Goal: Navigation & Orientation: Find specific page/section

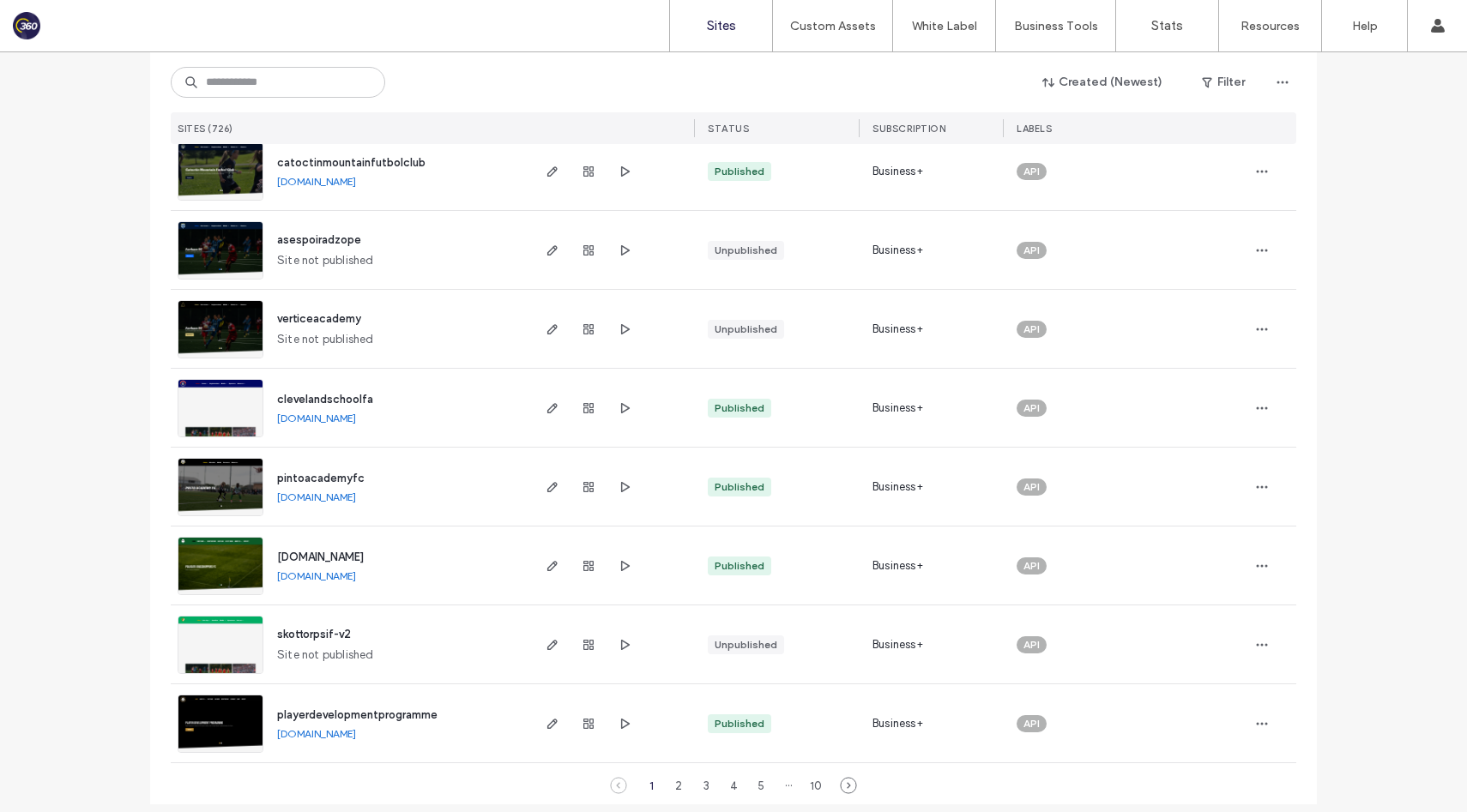
scroll to position [5428, 0]
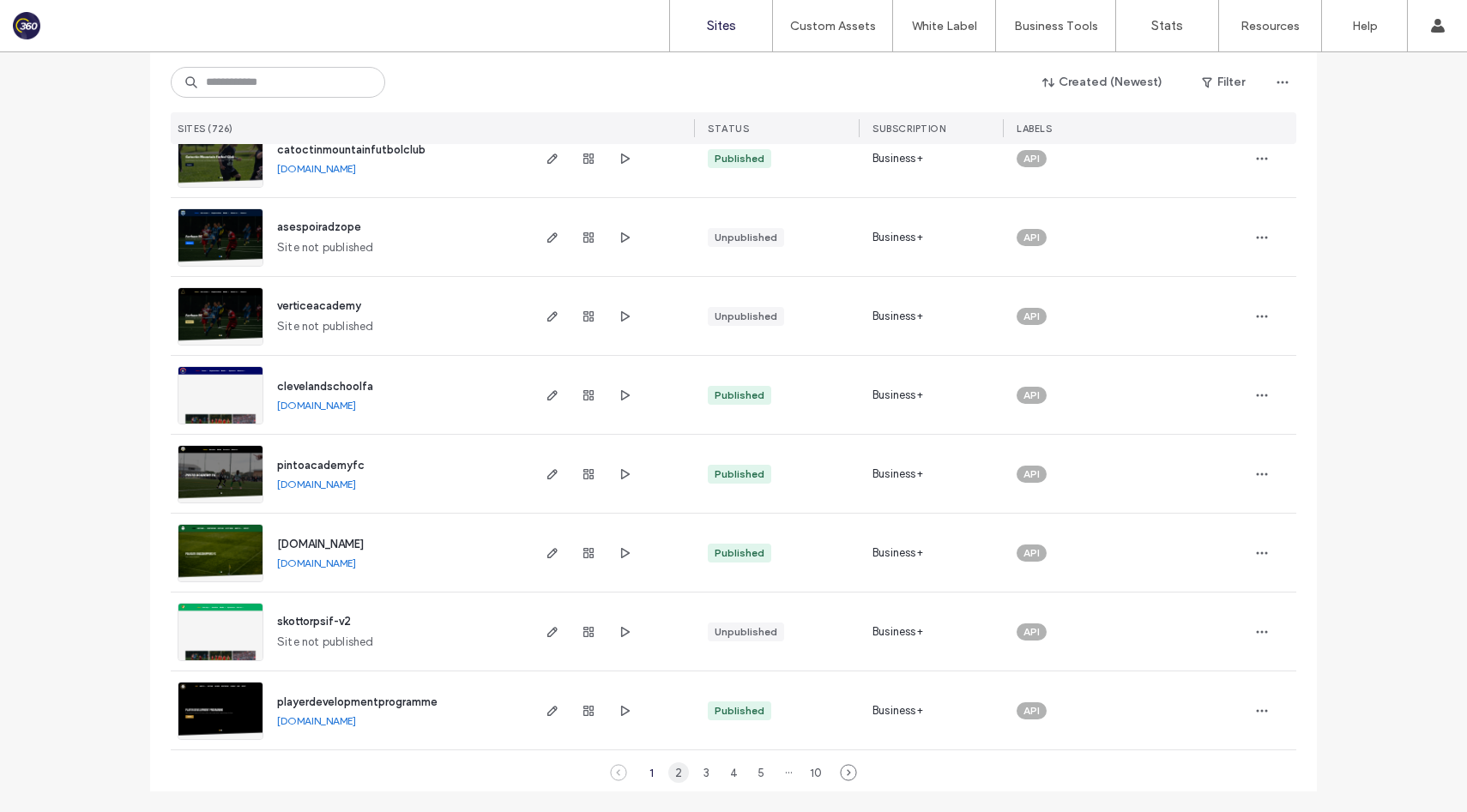
click at [676, 774] on div "2" at bounding box center [678, 772] width 20 height 20
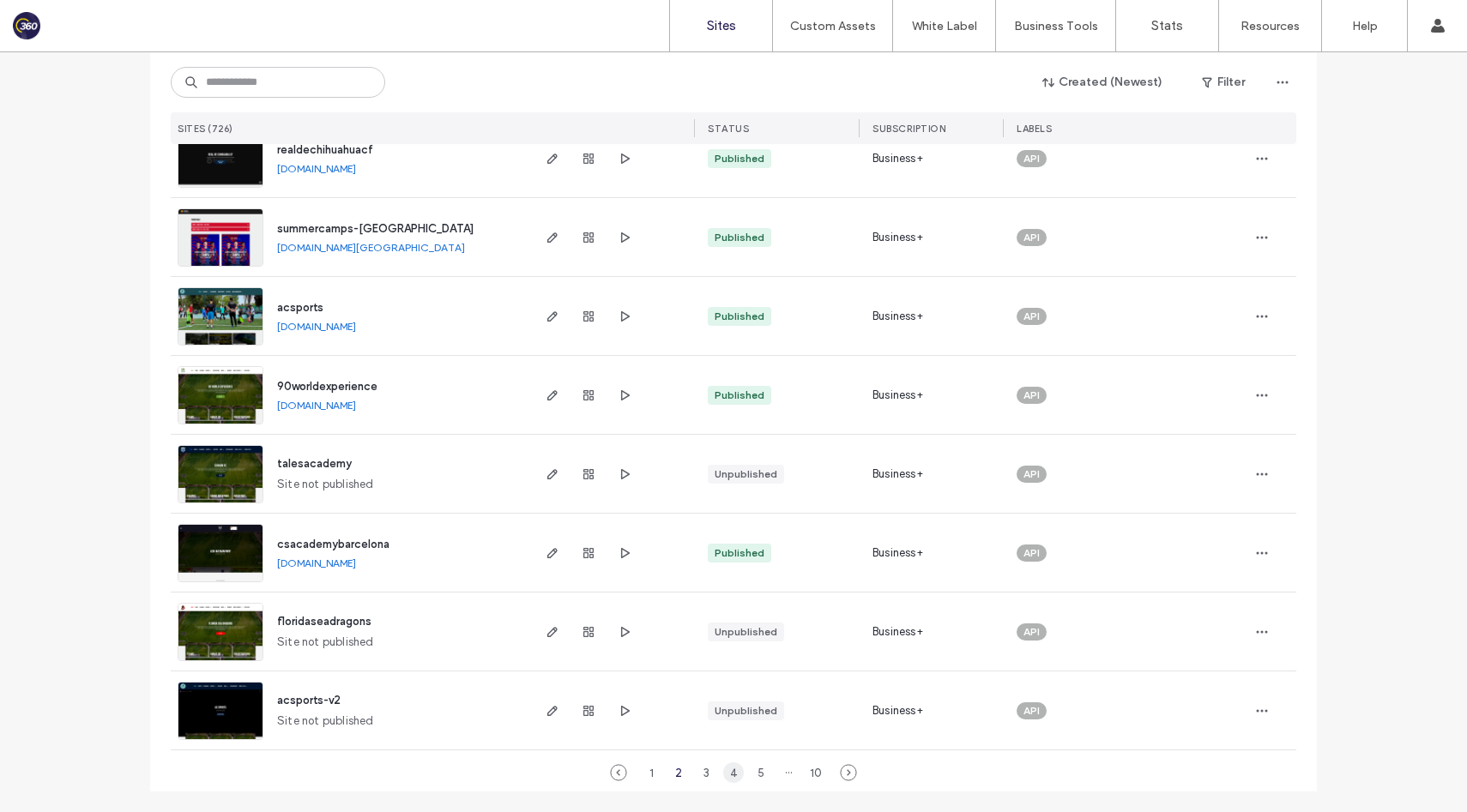
click at [726, 778] on div "4" at bounding box center [733, 772] width 20 height 20
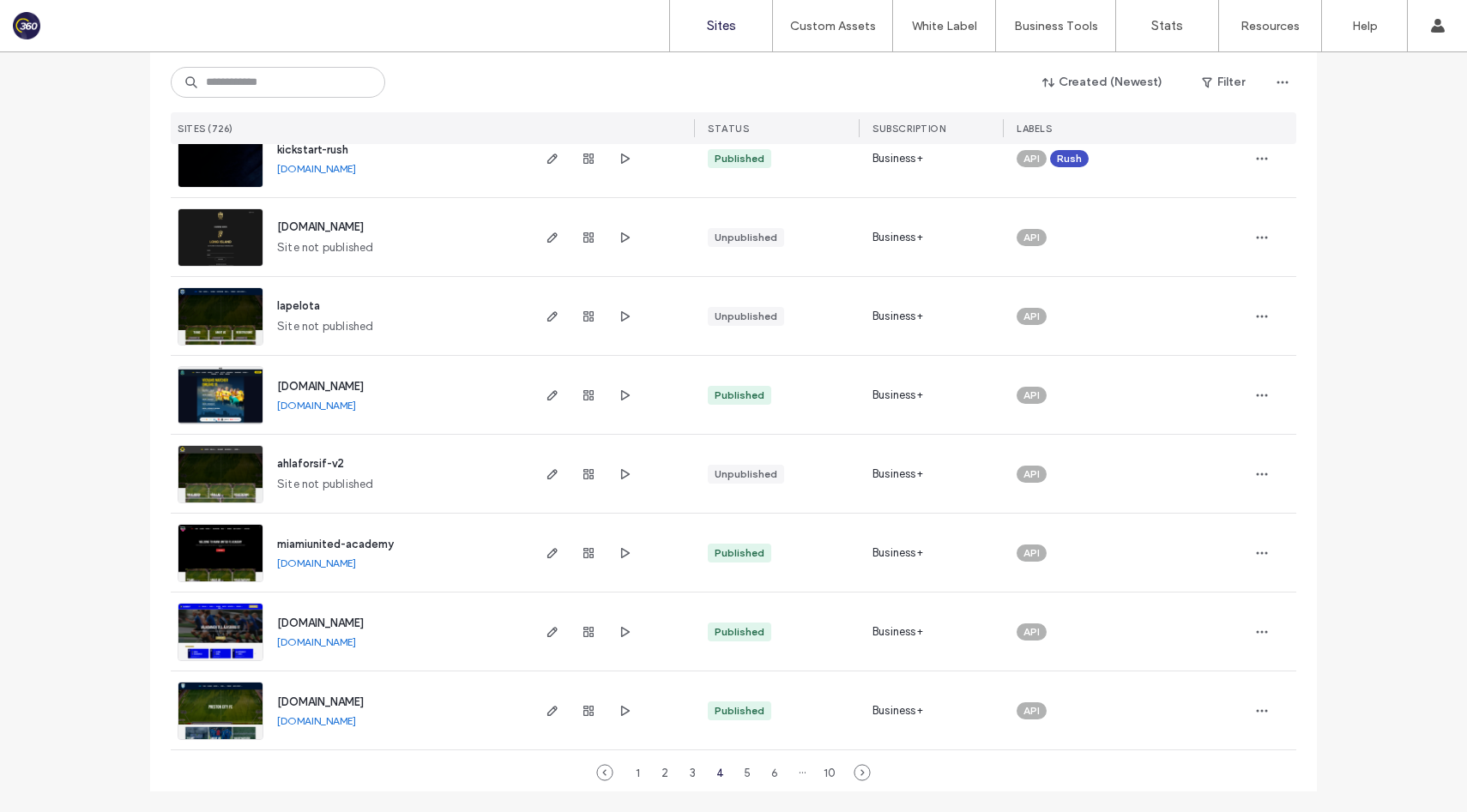
click at [341, 722] on link "[DOMAIN_NAME]" at bounding box center [317, 721] width 79 height 13
click at [831, 772] on div "10" at bounding box center [829, 772] width 20 height 20
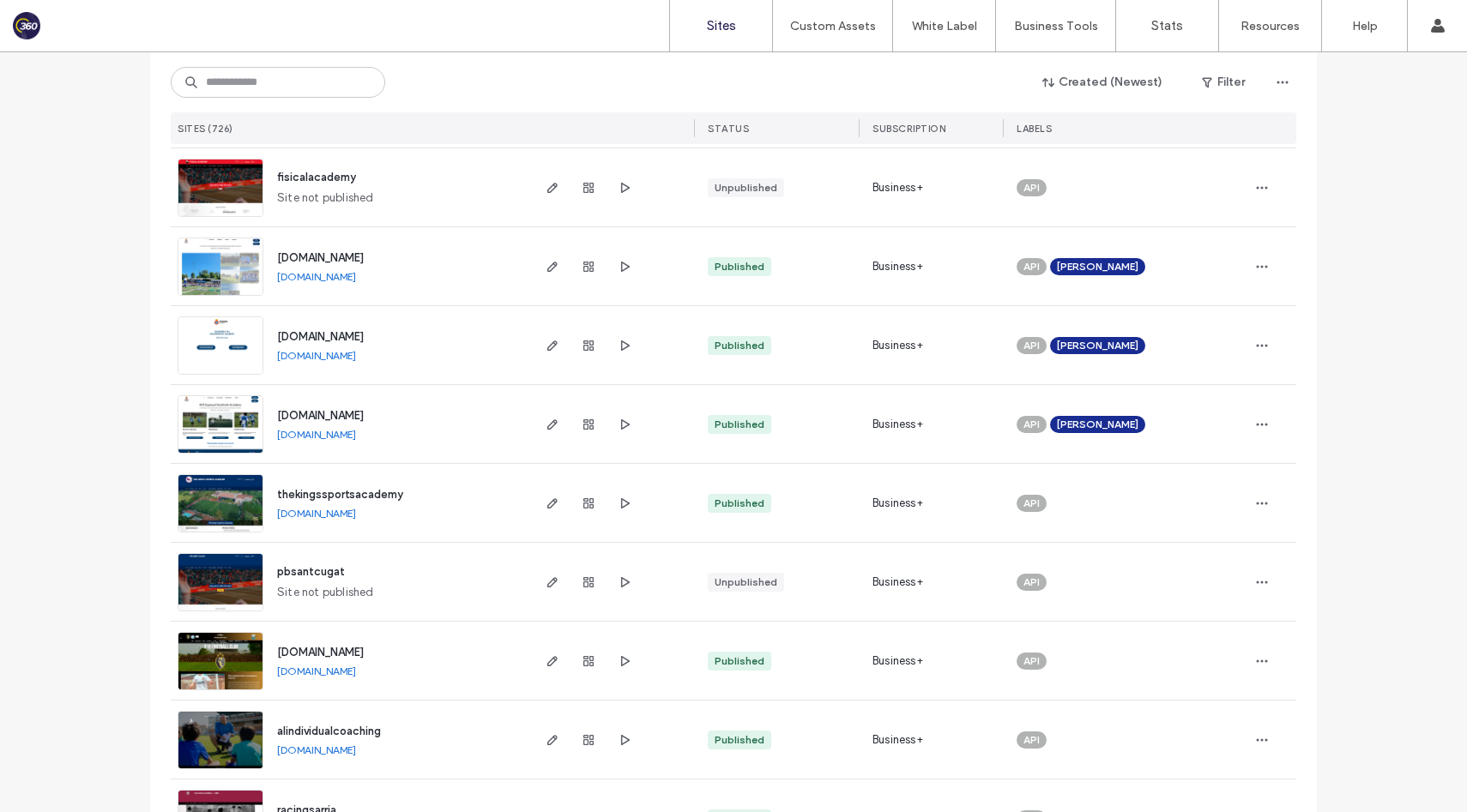
scroll to position [2472, 0]
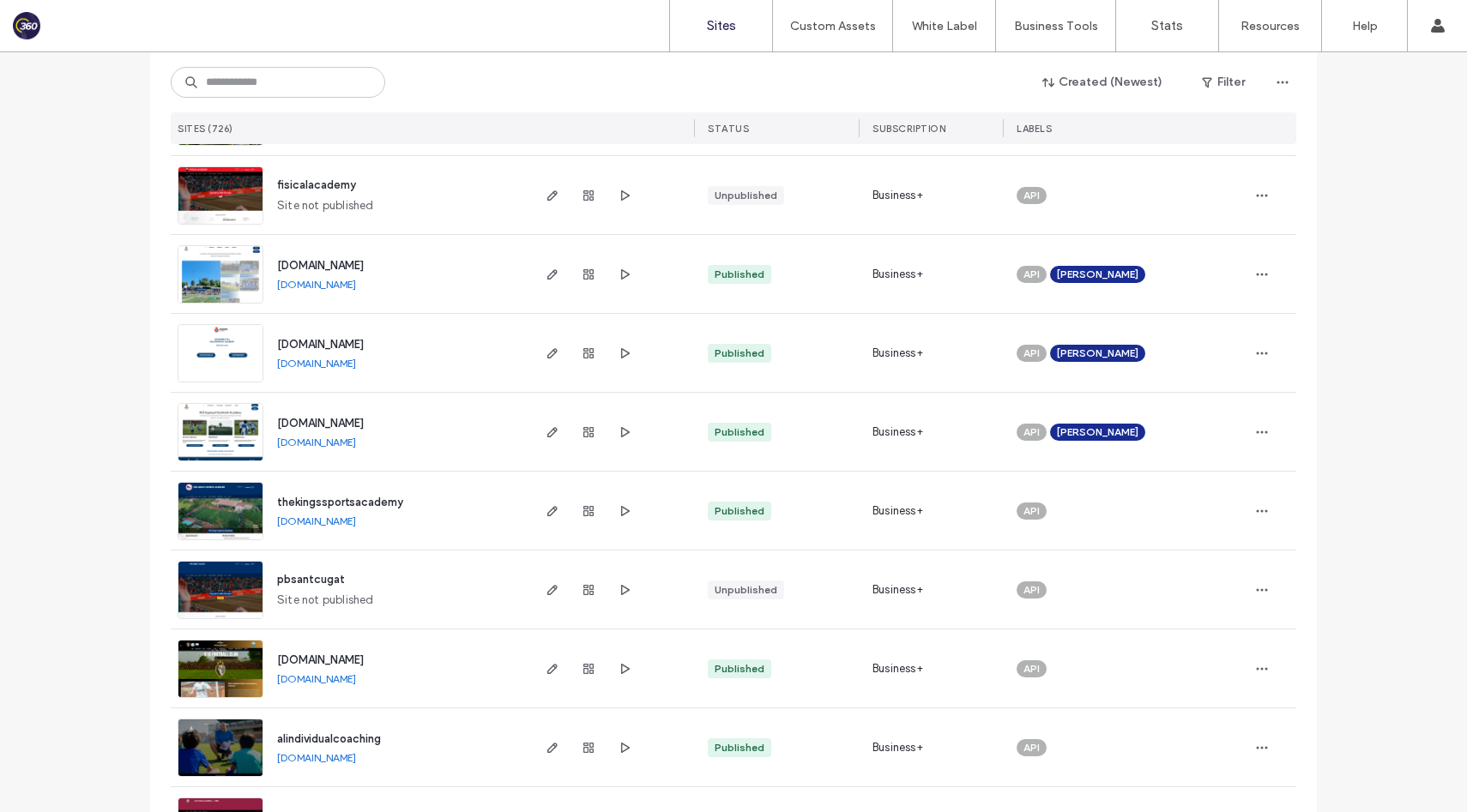
click at [356, 442] on link "[DOMAIN_NAME]" at bounding box center [317, 442] width 79 height 13
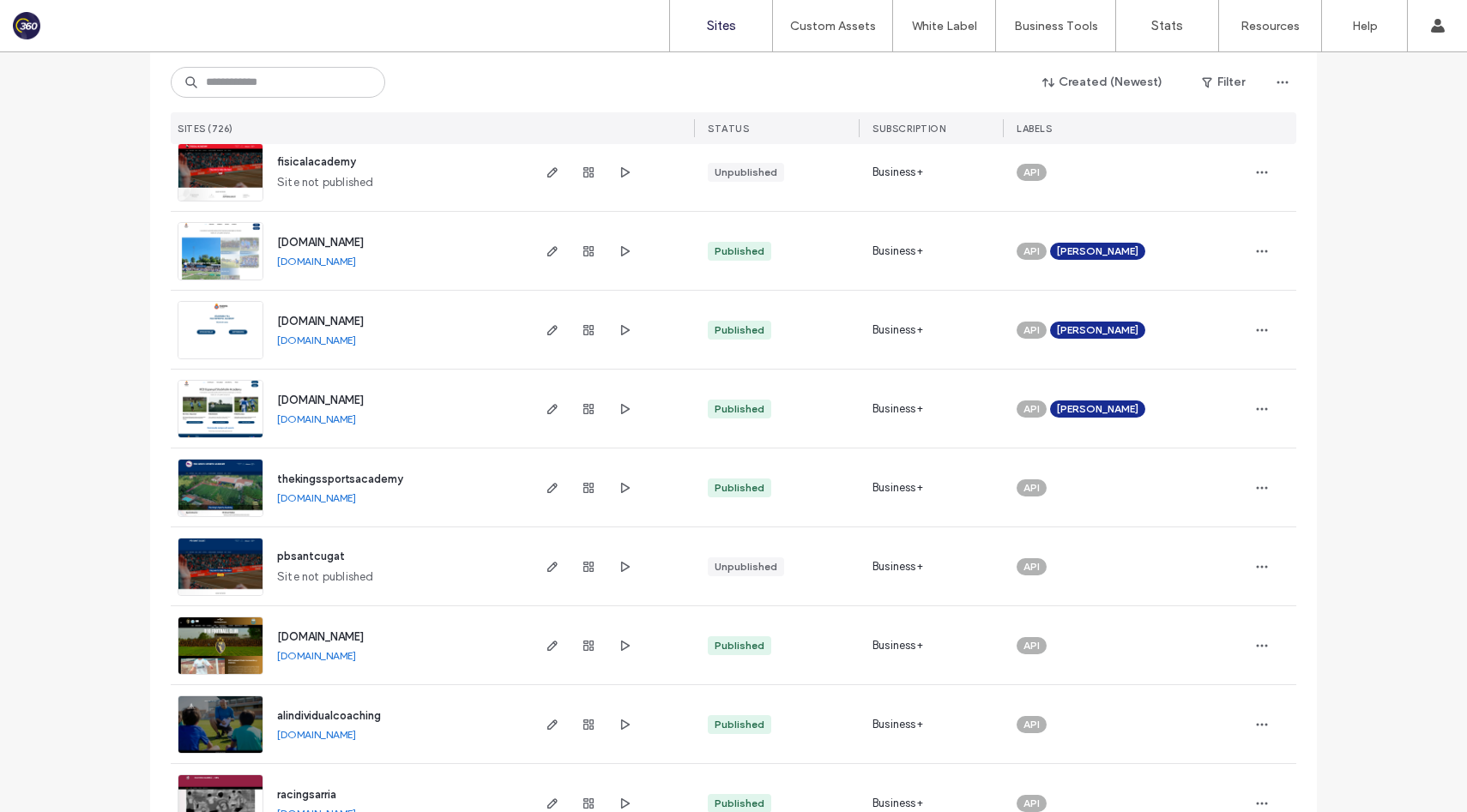
scroll to position [2501, 0]
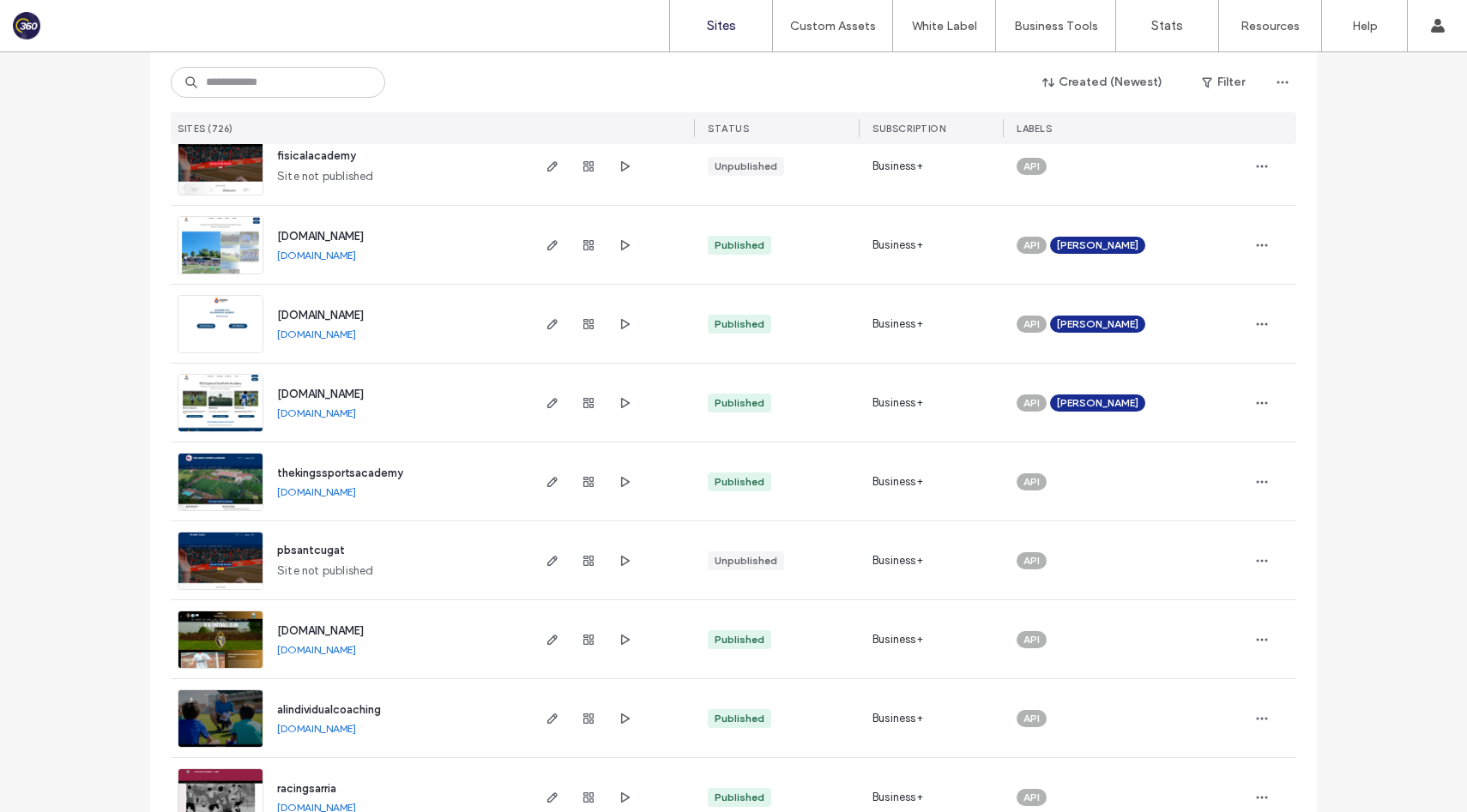
click at [356, 336] on link "[DOMAIN_NAME]" at bounding box center [317, 334] width 79 height 13
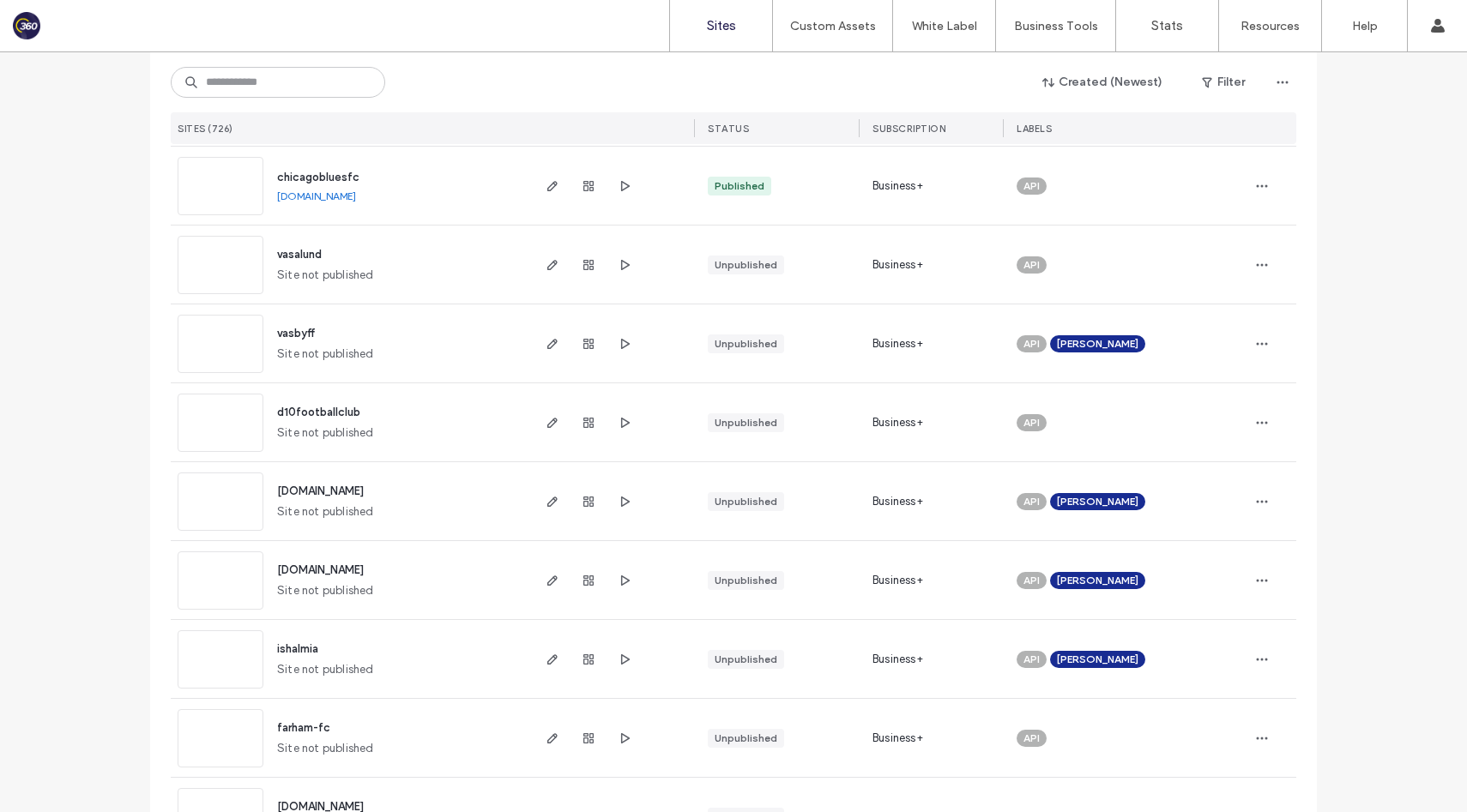
scroll to position [3534, 0]
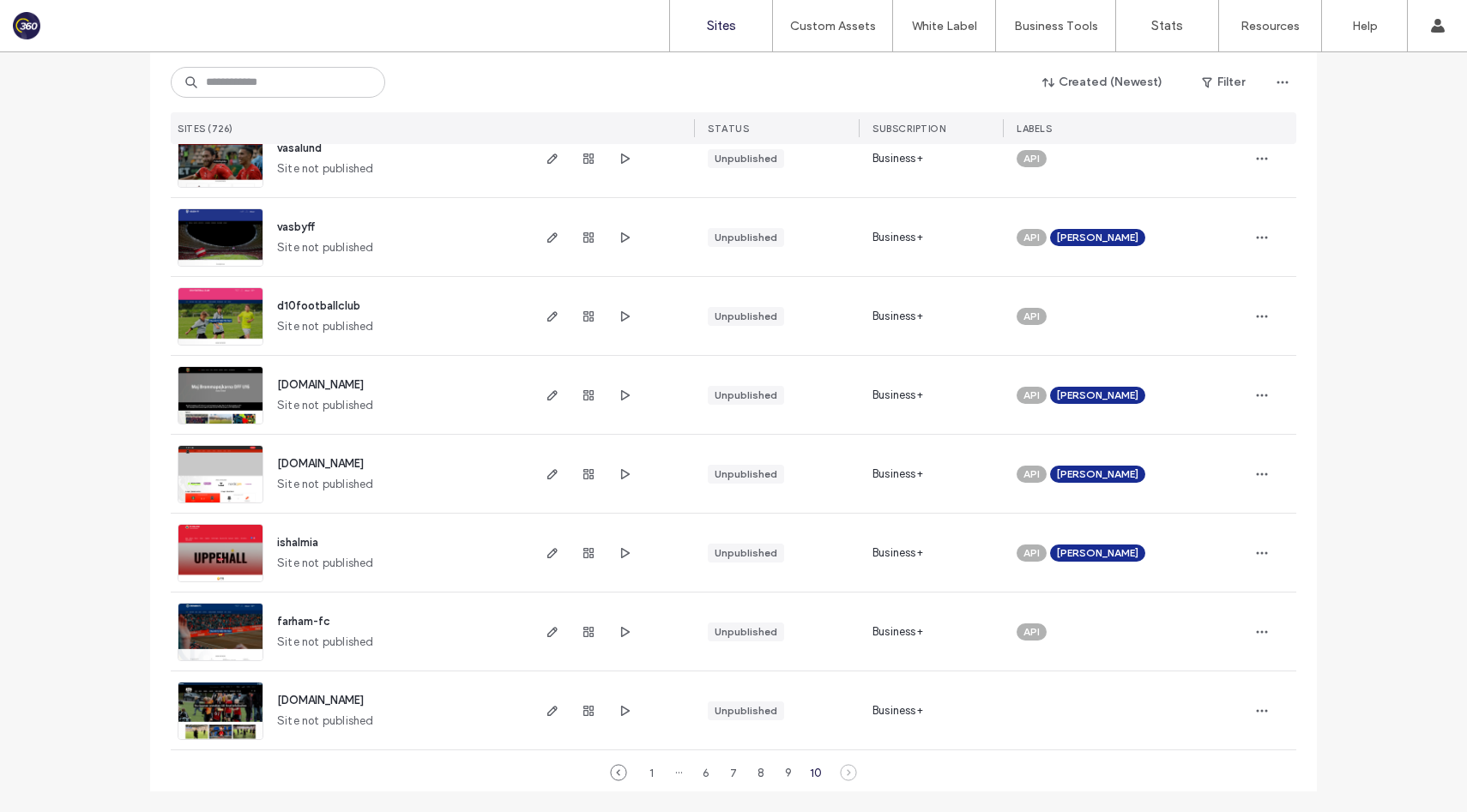
click at [843, 777] on icon at bounding box center [848, 773] width 18 height 18
click at [701, 773] on div "6" at bounding box center [705, 772] width 20 height 20
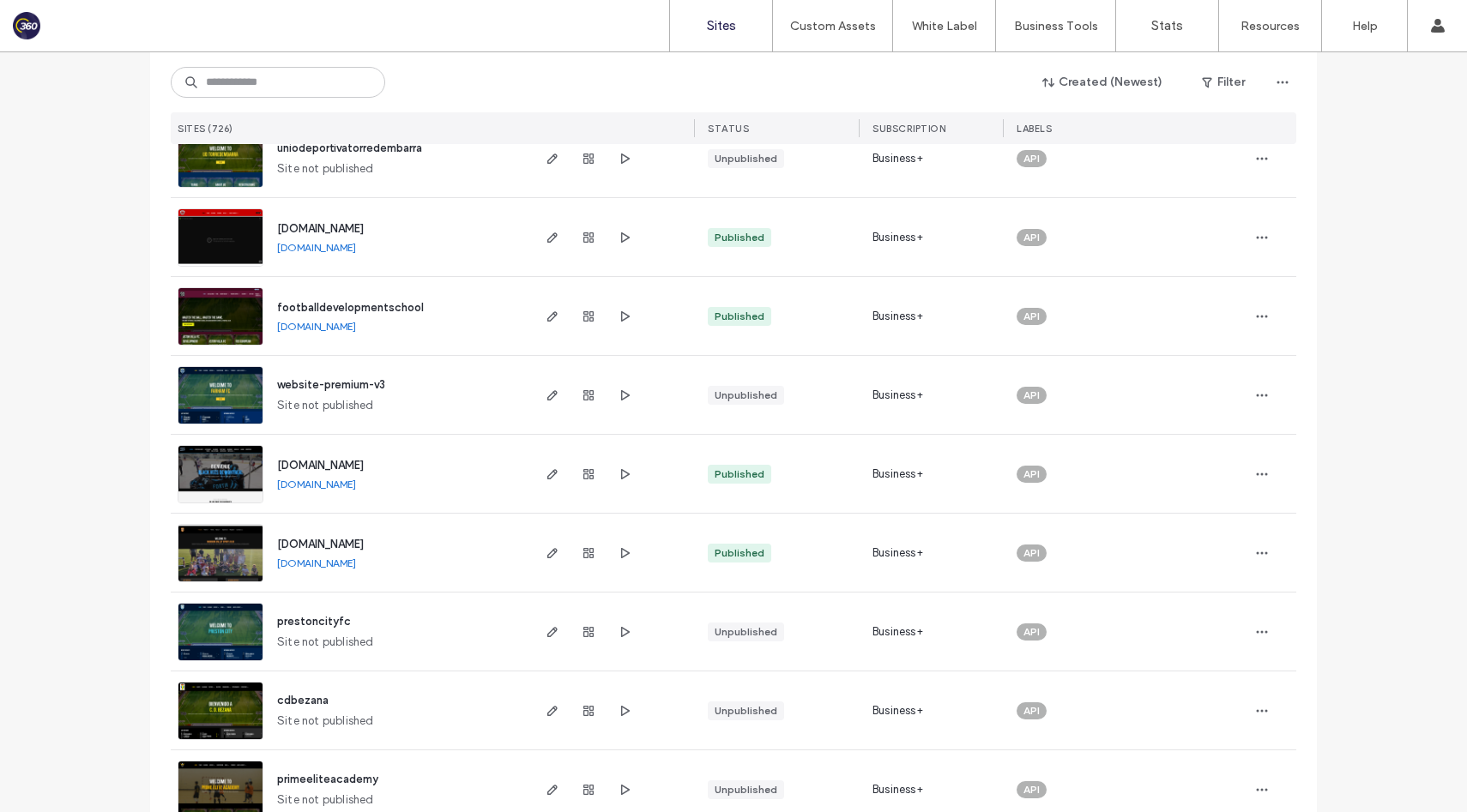
scroll to position [5428, 0]
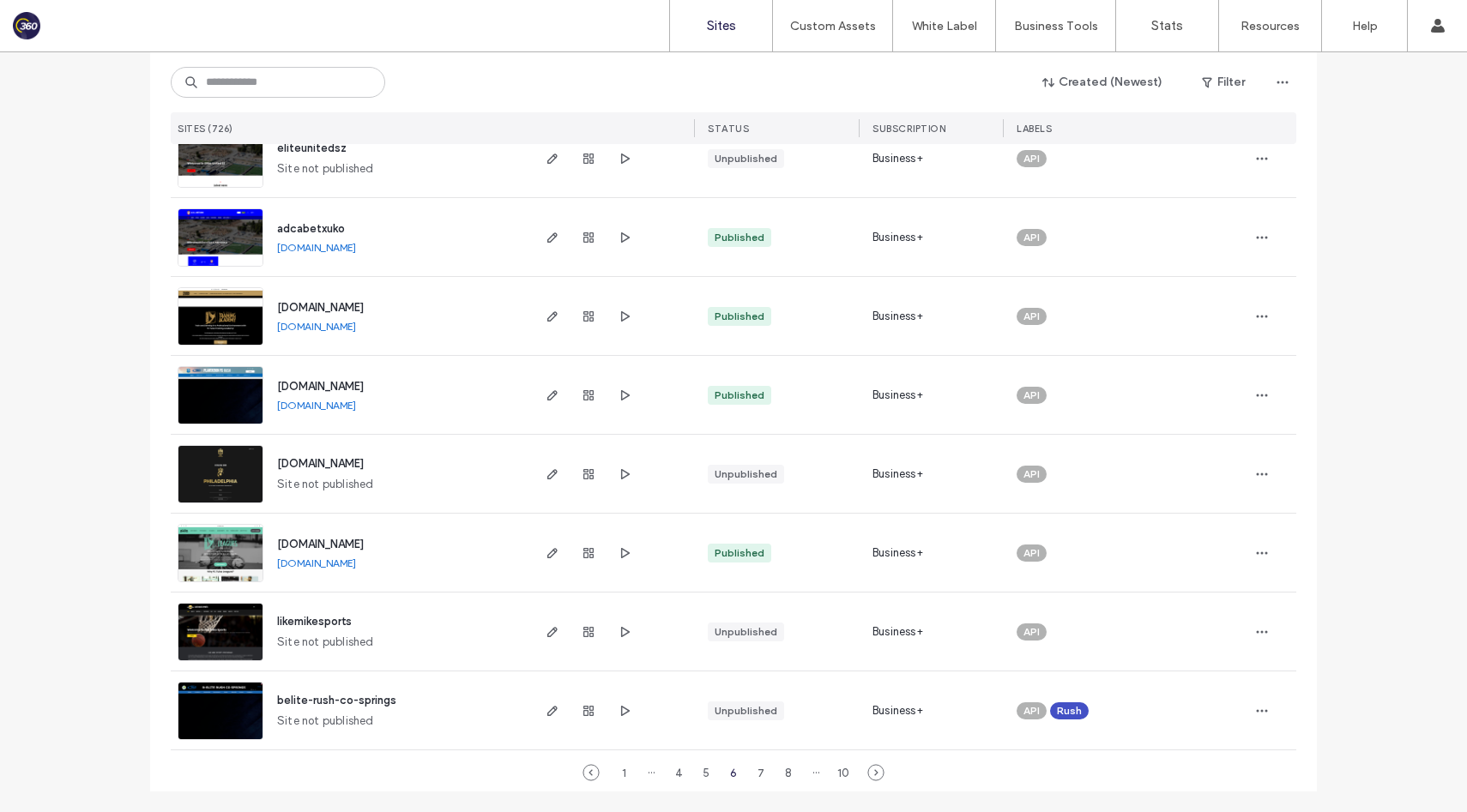
click at [356, 559] on link "[DOMAIN_NAME]" at bounding box center [317, 563] width 79 height 13
click at [354, 557] on link "[DOMAIN_NAME]" at bounding box center [317, 563] width 79 height 13
click at [871, 782] on div "1 ··· 4 5 6 7 8 ··· 10" at bounding box center [734, 772] width 302 height 20
click at [871, 773] on use at bounding box center [877, 773] width 16 height 16
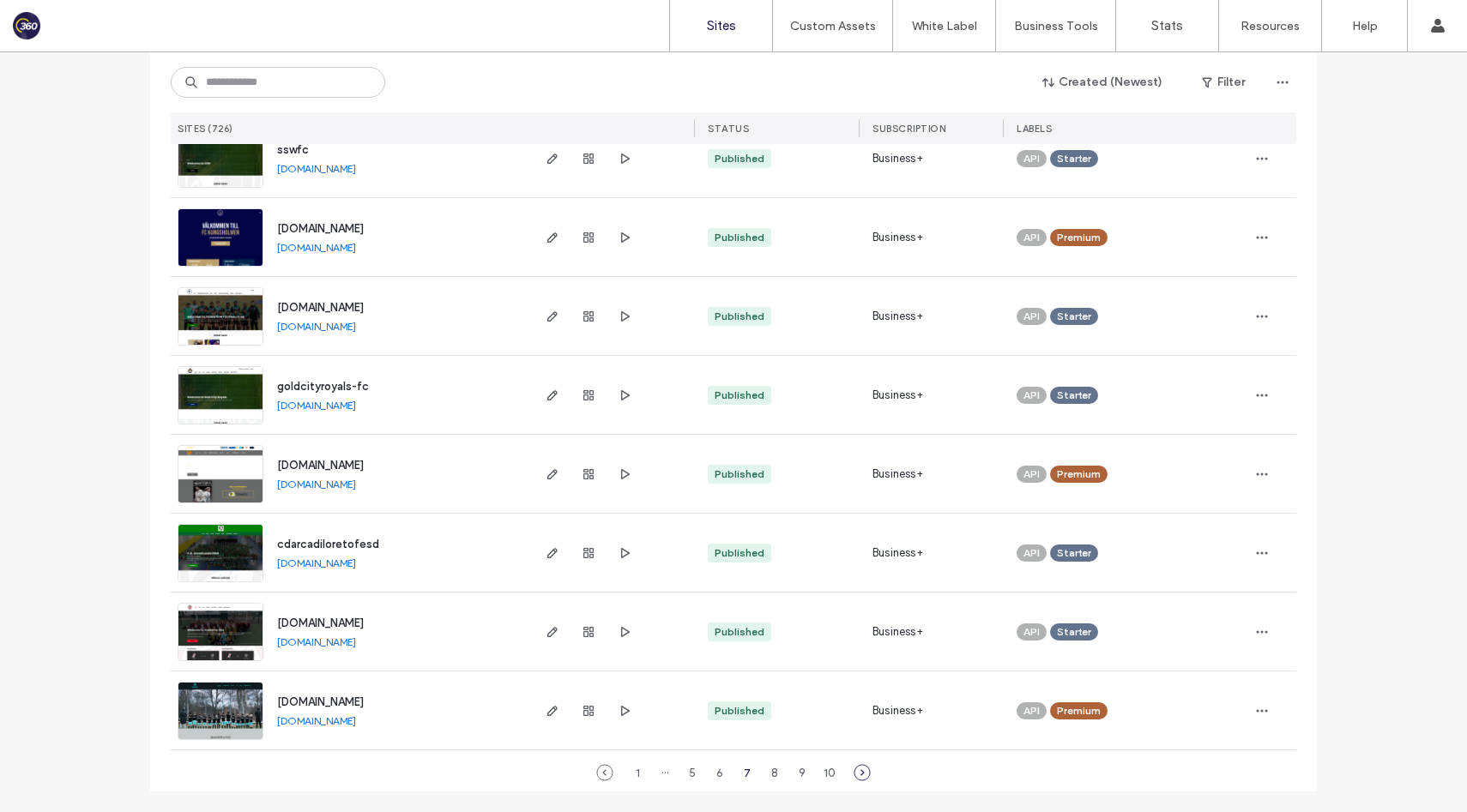
click at [861, 771] on icon at bounding box center [862, 773] width 18 height 18
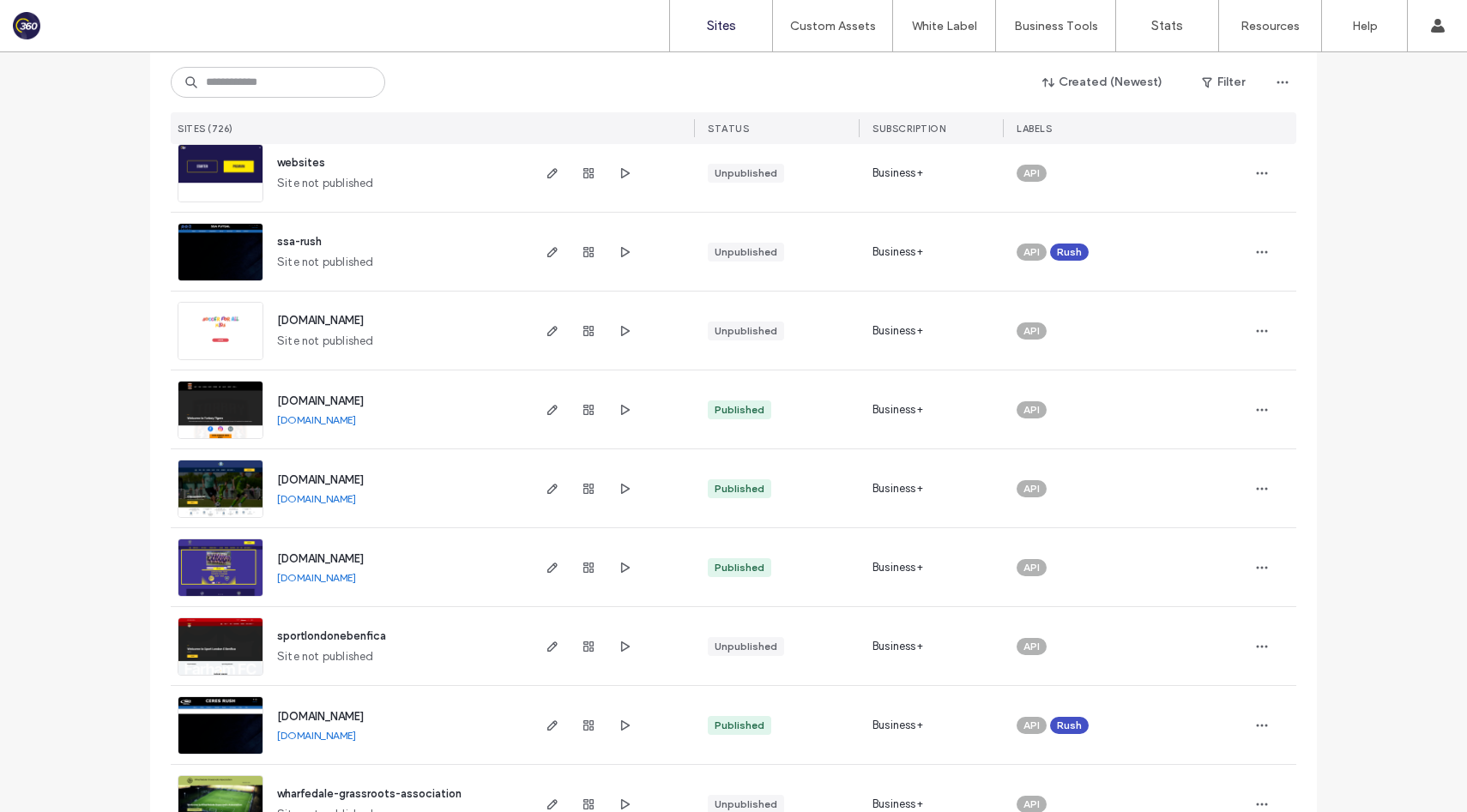
scroll to position [286, 0]
click at [373, 504] on div "[DOMAIN_NAME] [DOMAIN_NAME]" at bounding box center [396, 487] width 265 height 78
click at [356, 498] on link "[DOMAIN_NAME]" at bounding box center [317, 497] width 79 height 13
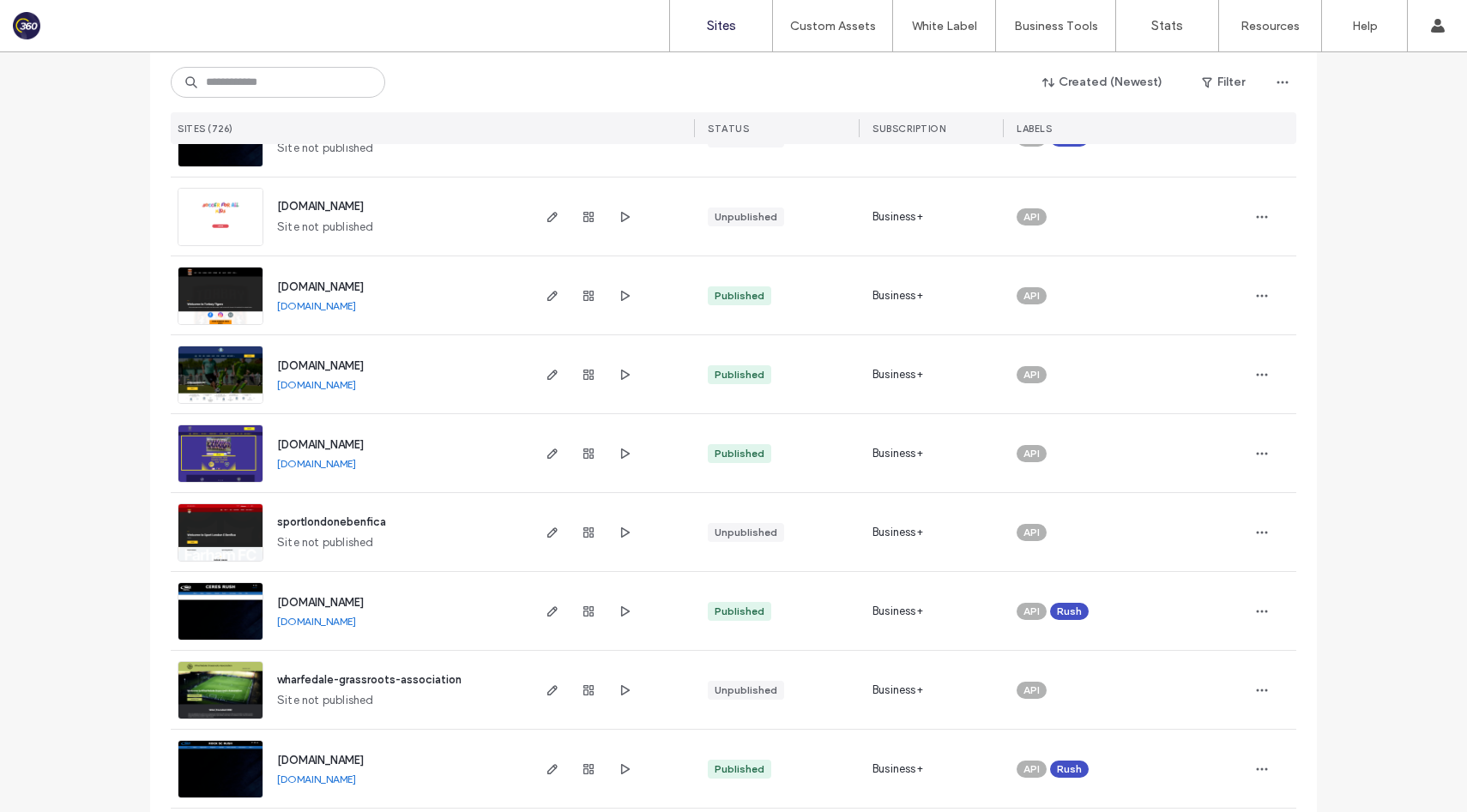
scroll to position [438, 0]
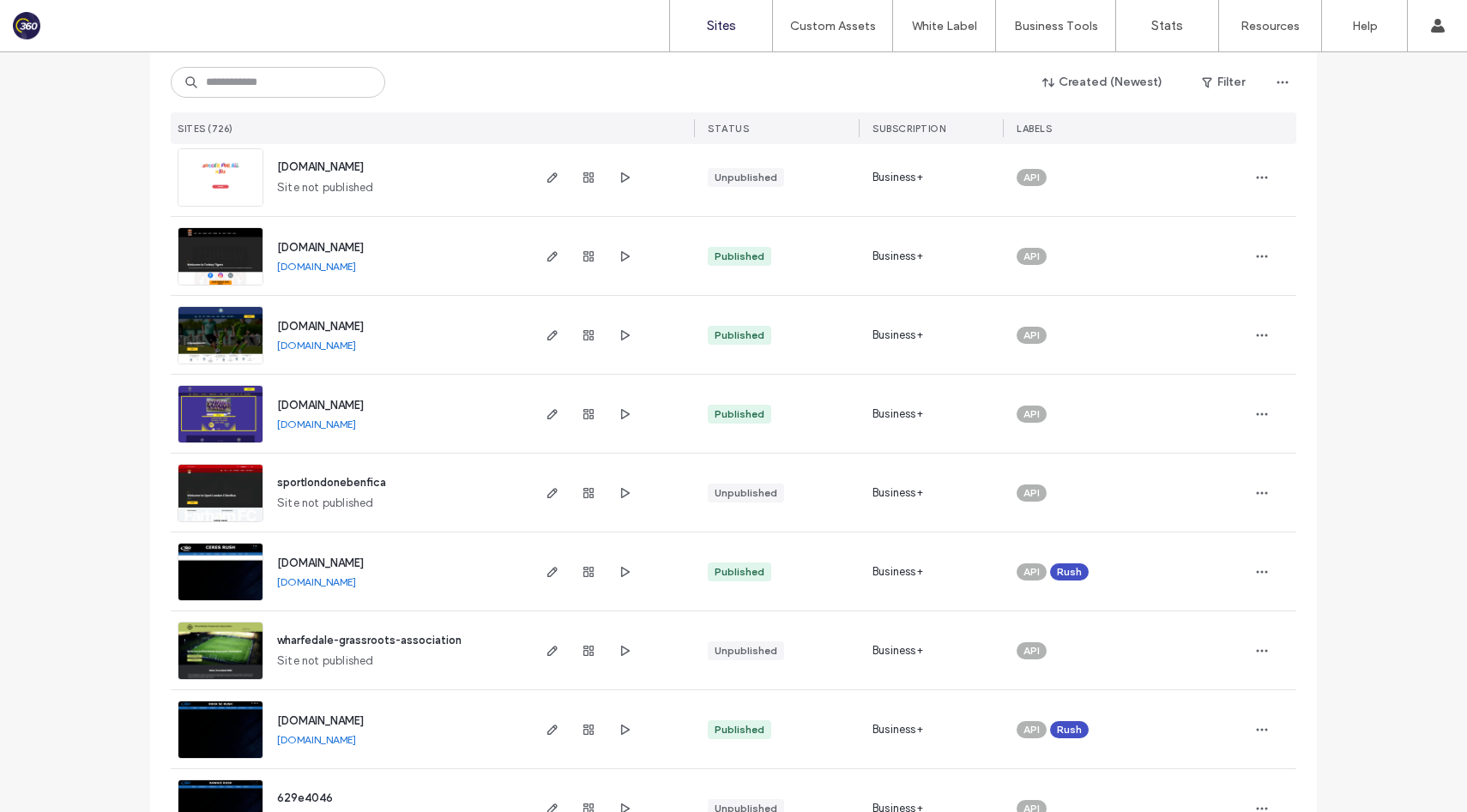
click at [341, 427] on link "[DOMAIN_NAME]" at bounding box center [317, 424] width 79 height 13
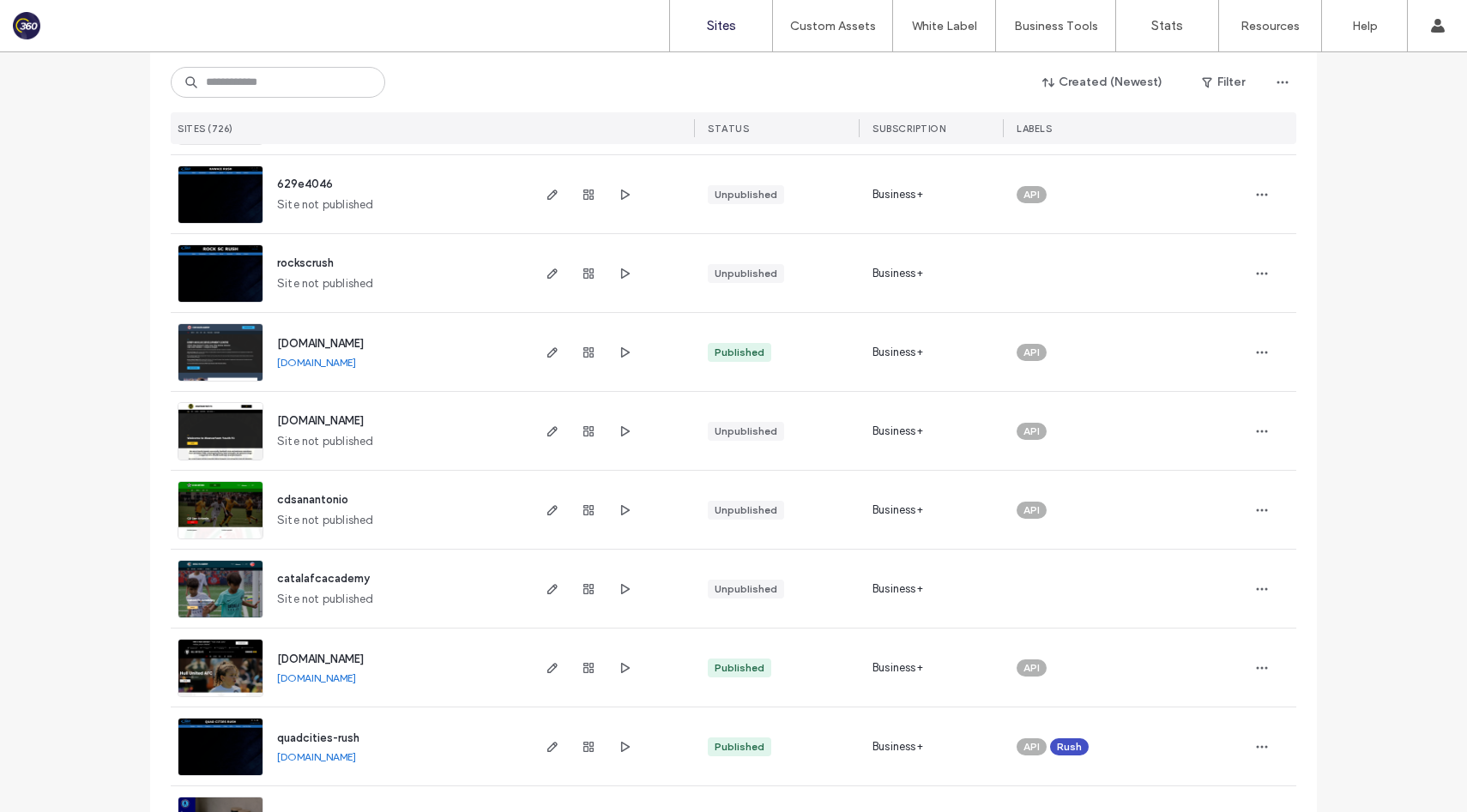
scroll to position [1053, 0]
click at [354, 365] on link "[DOMAIN_NAME]" at bounding box center [317, 361] width 79 height 13
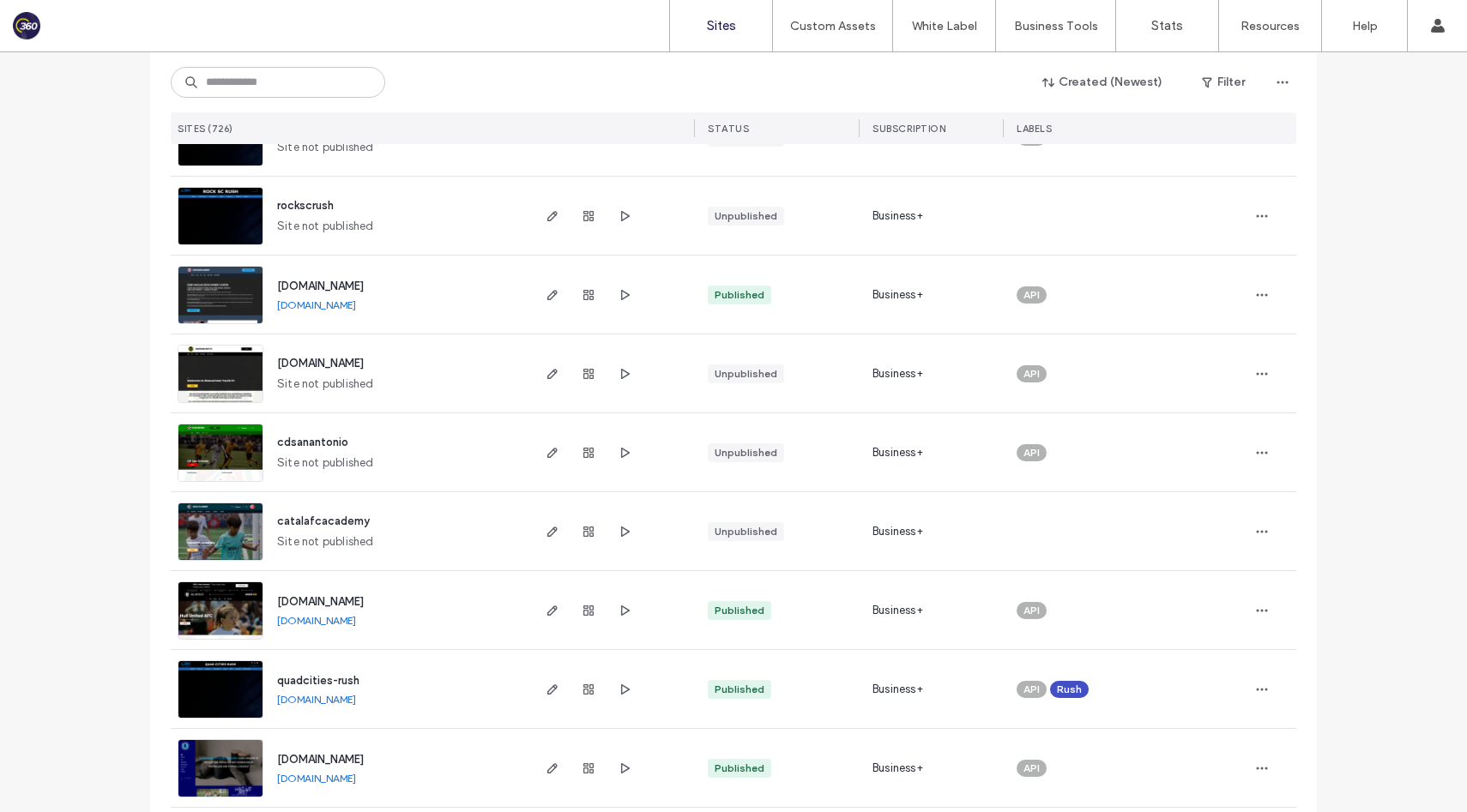
scroll to position [1179, 0]
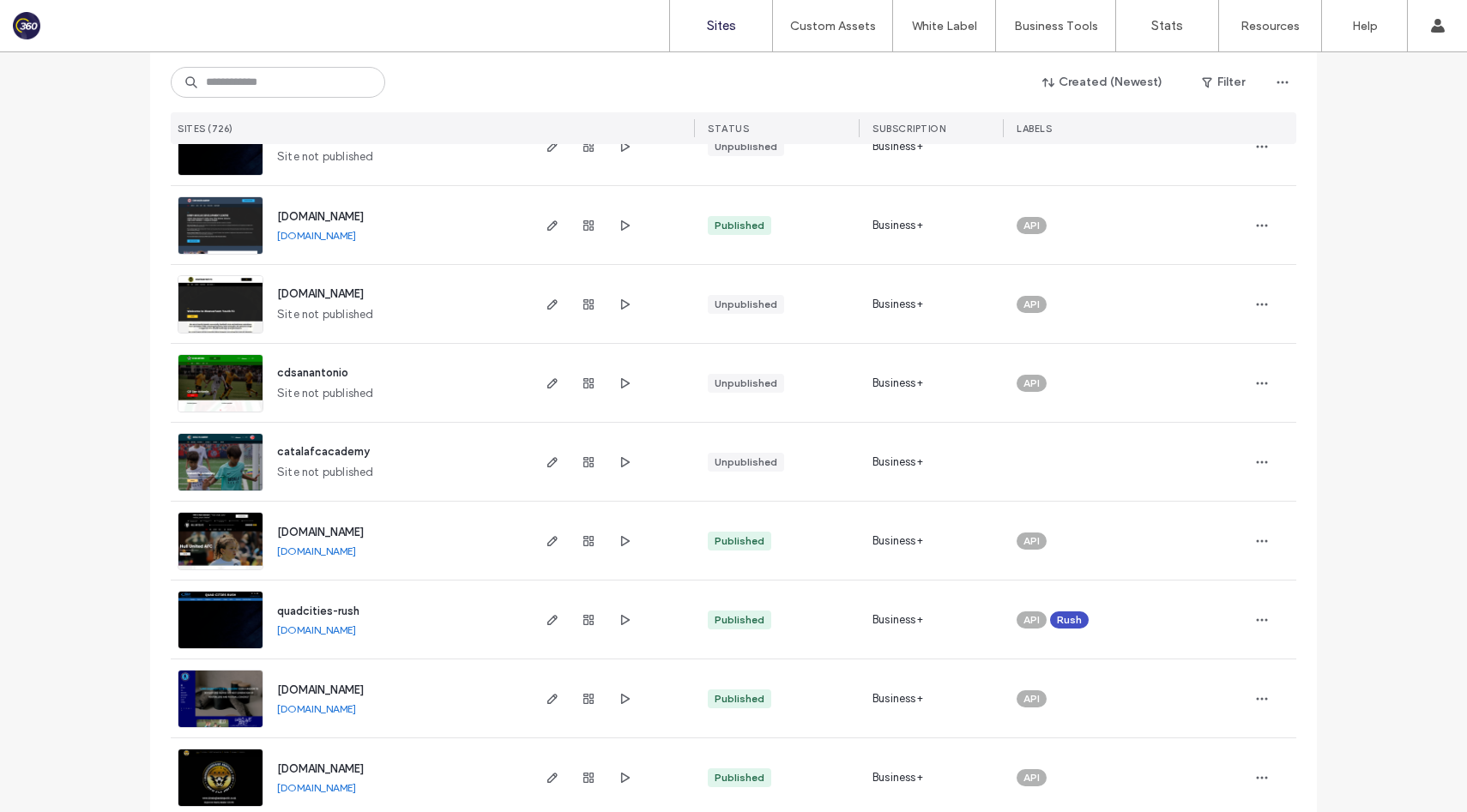
click at [340, 549] on link "[DOMAIN_NAME]" at bounding box center [317, 551] width 79 height 13
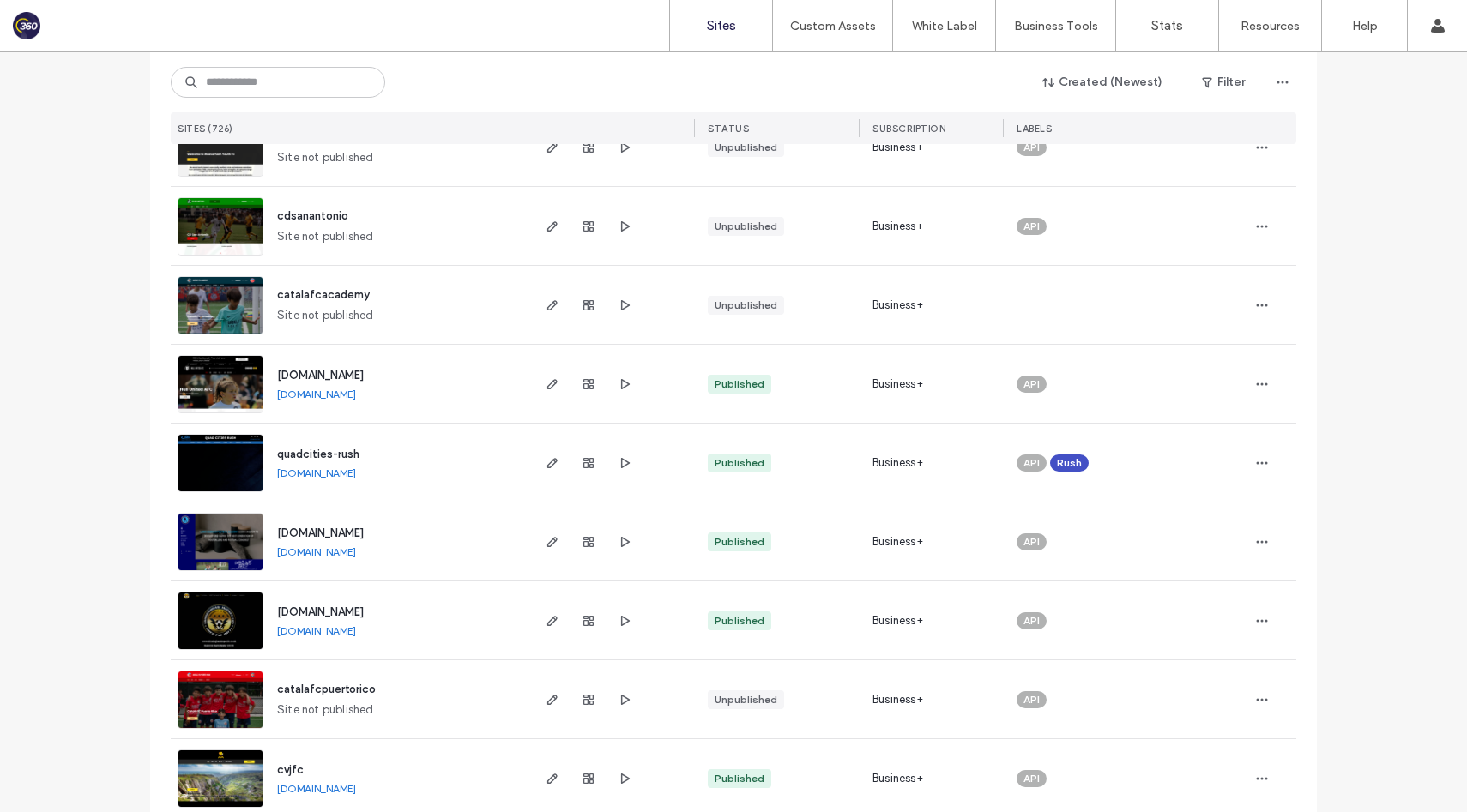
scroll to position [1357, 0]
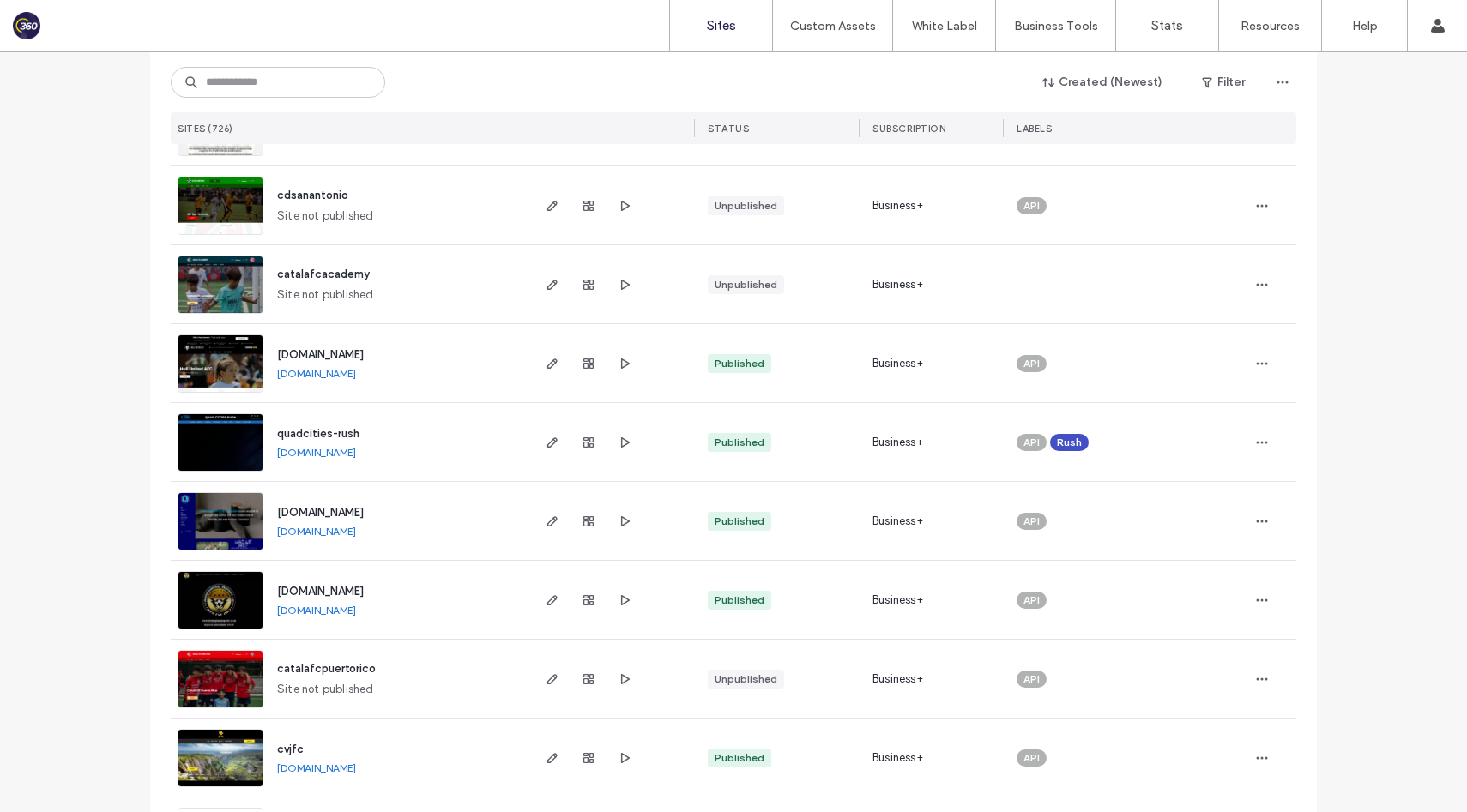
click at [356, 609] on link "[DOMAIN_NAME]" at bounding box center [317, 609] width 79 height 13
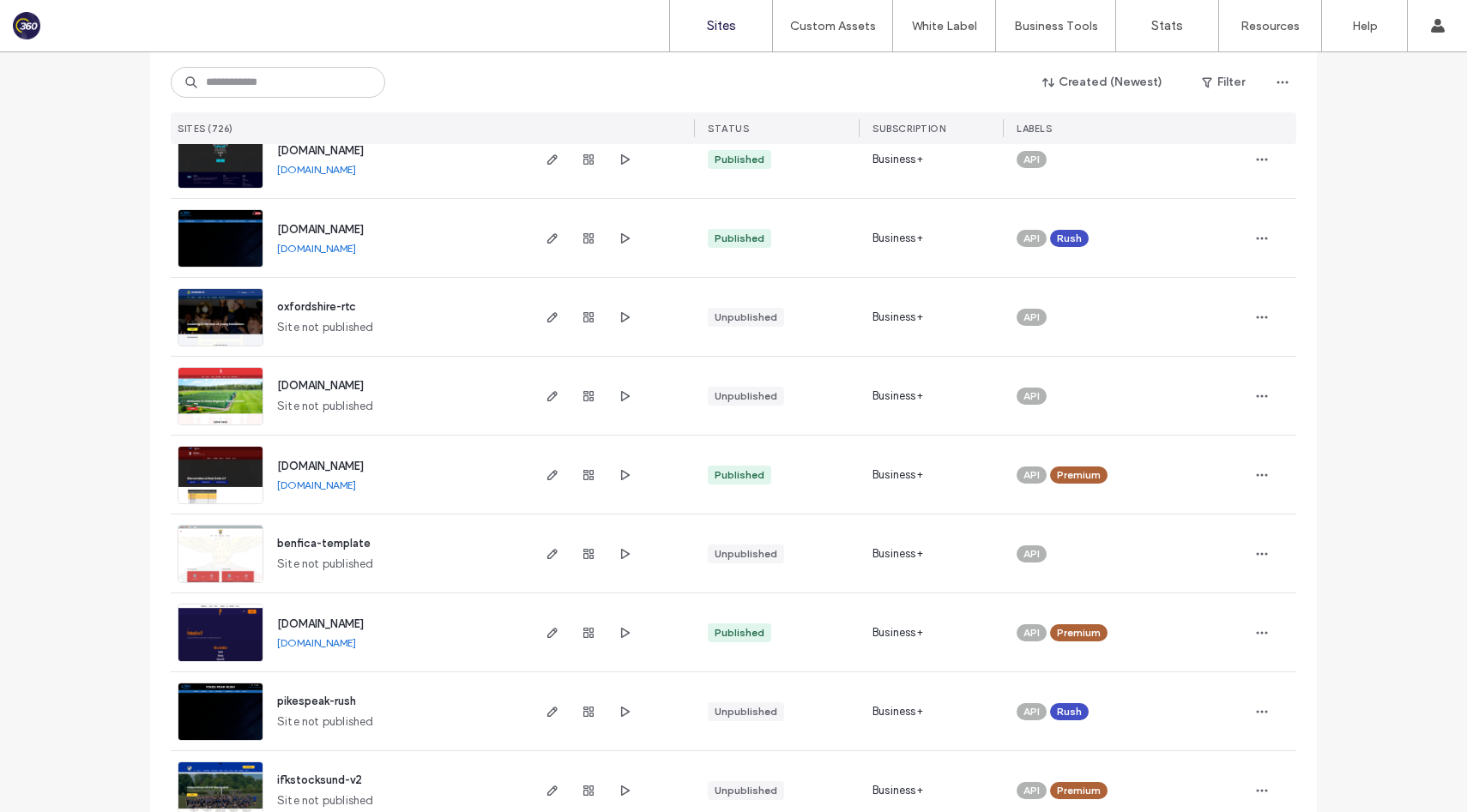
scroll to position [4441, 0]
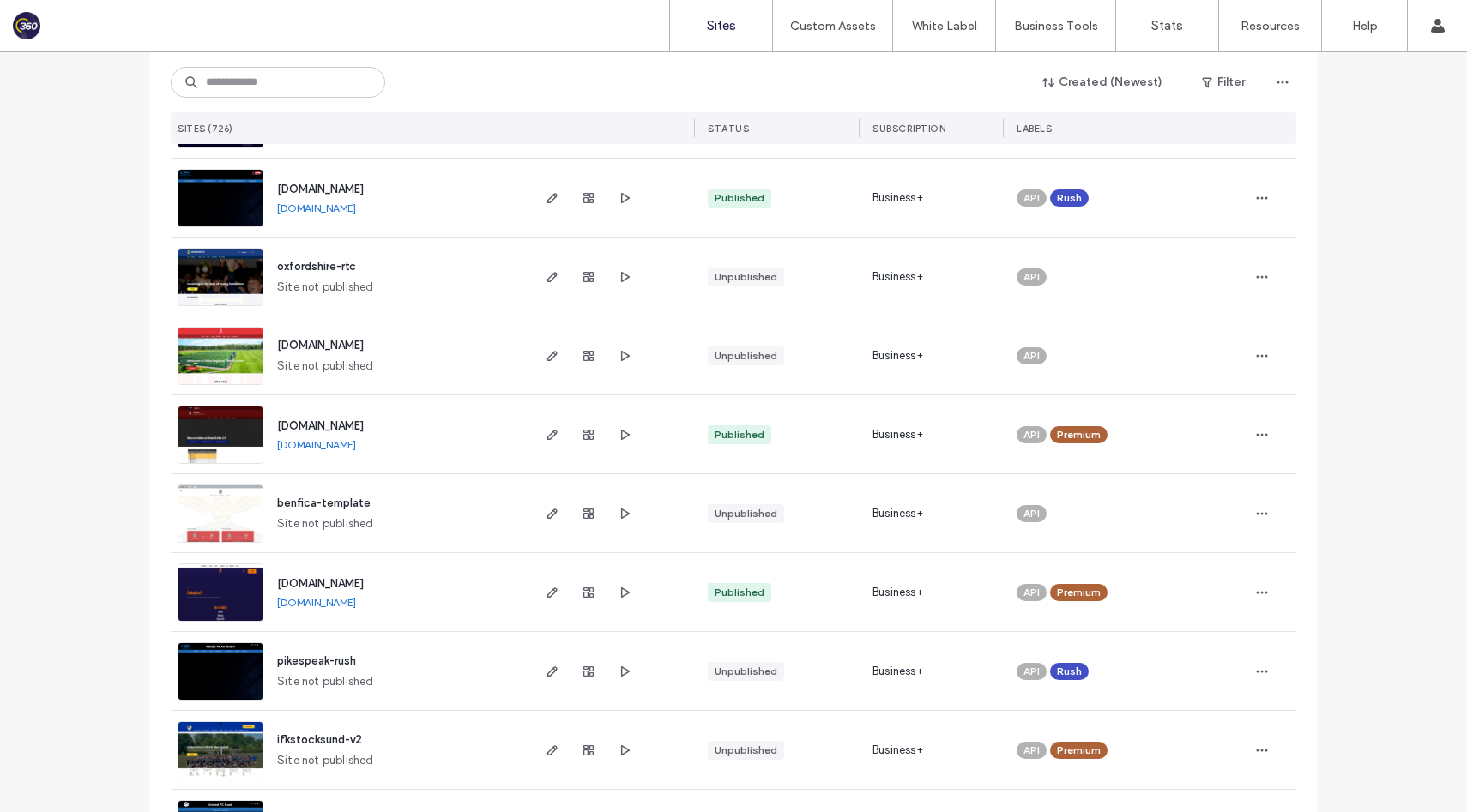
click at [356, 445] on link "[DOMAIN_NAME]" at bounding box center [317, 445] width 79 height 13
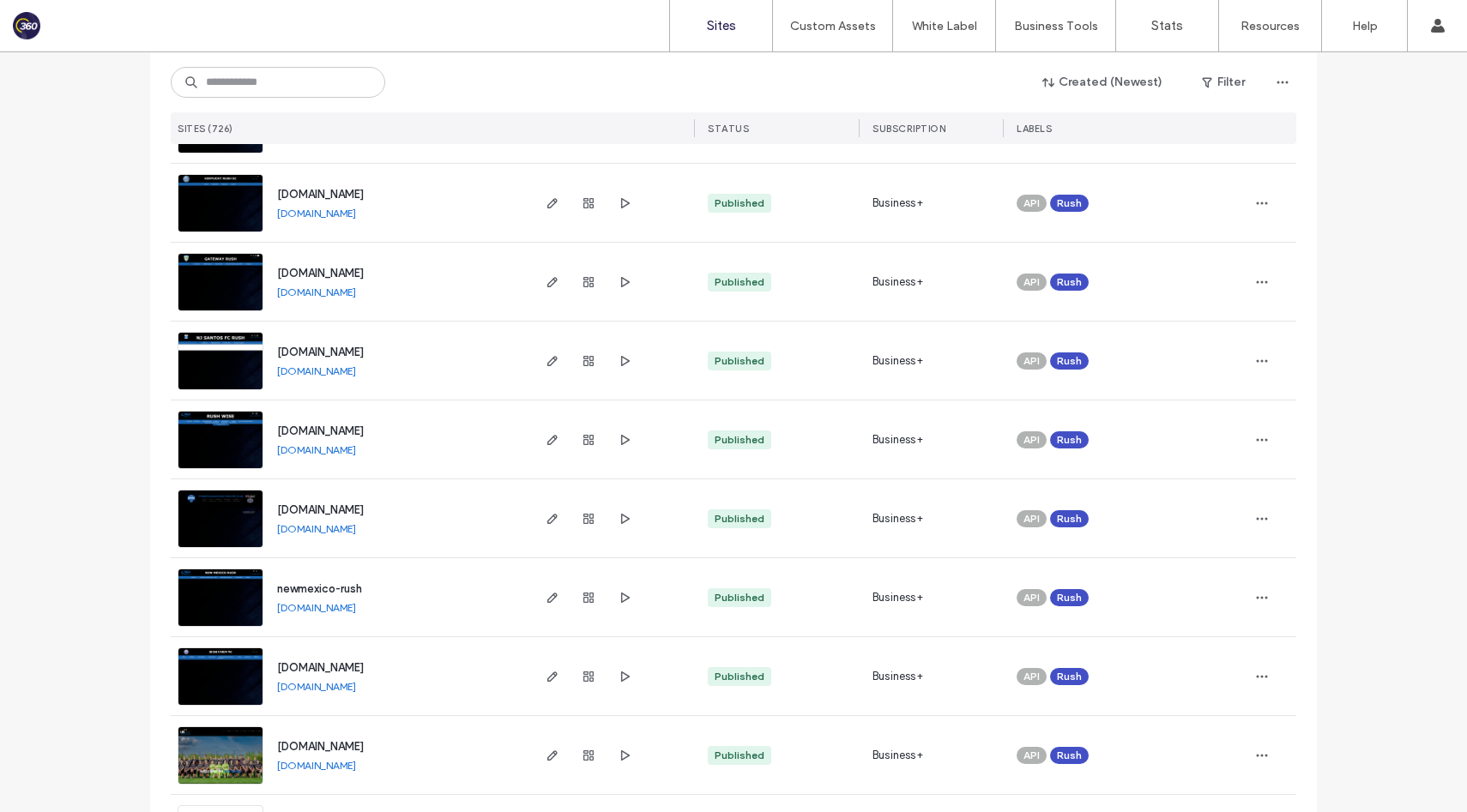
scroll to position [5428, 0]
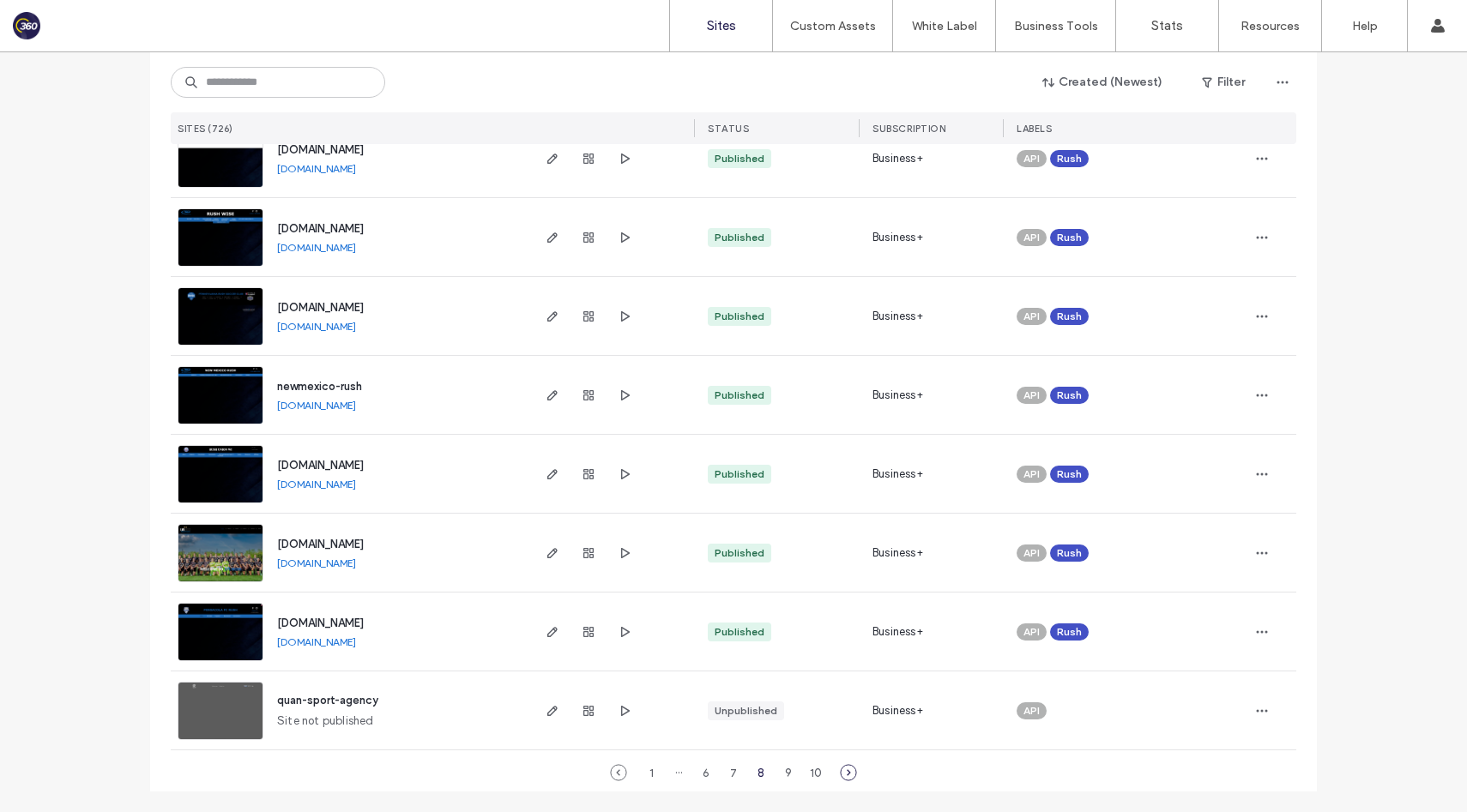
click at [844, 772] on icon at bounding box center [848, 773] width 18 height 18
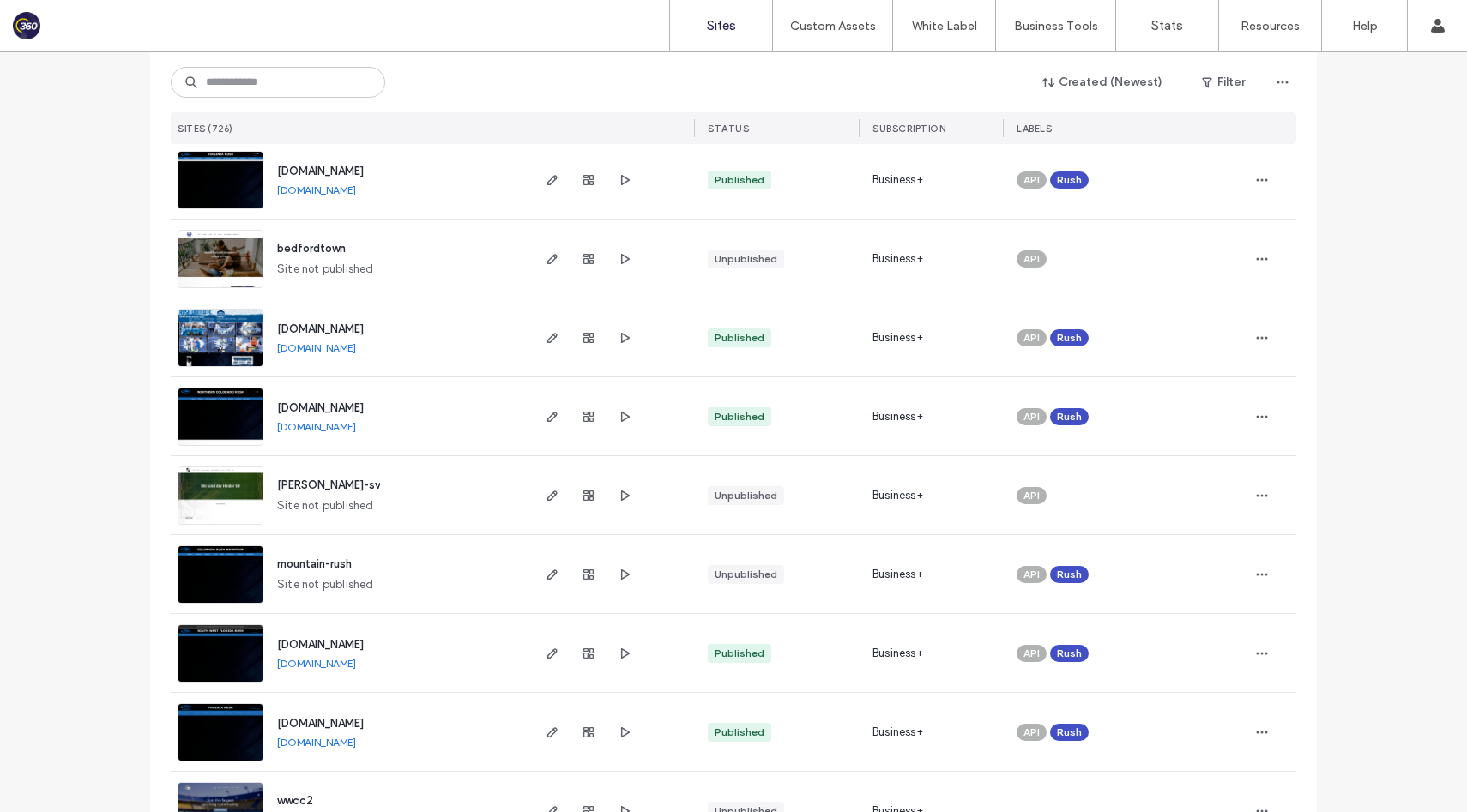
scroll to position [0, 0]
